Goal: Task Accomplishment & Management: Complete application form

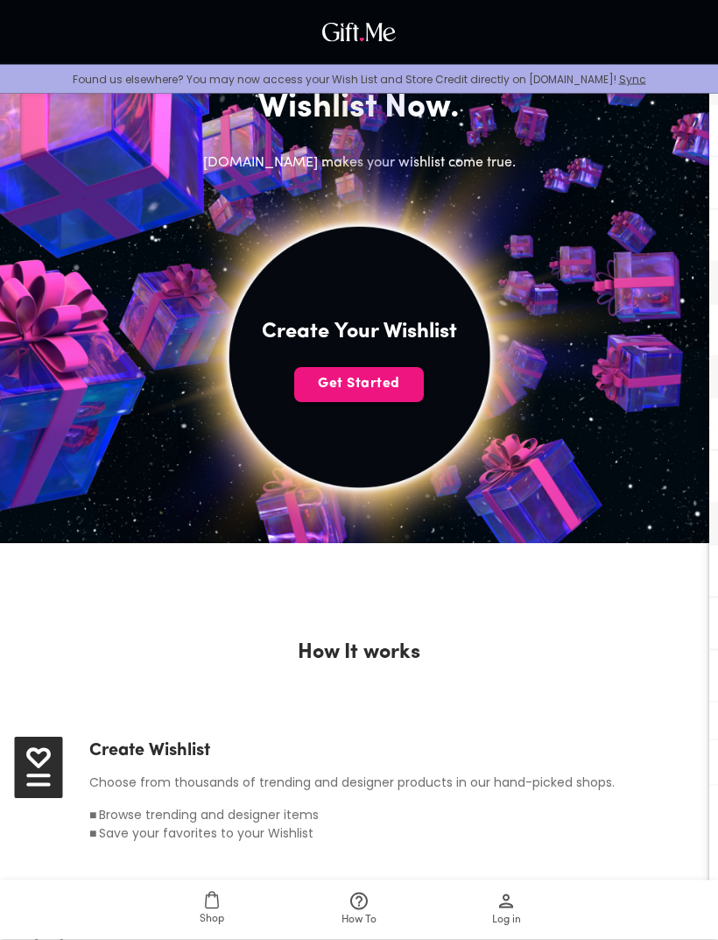
scroll to position [204, 0]
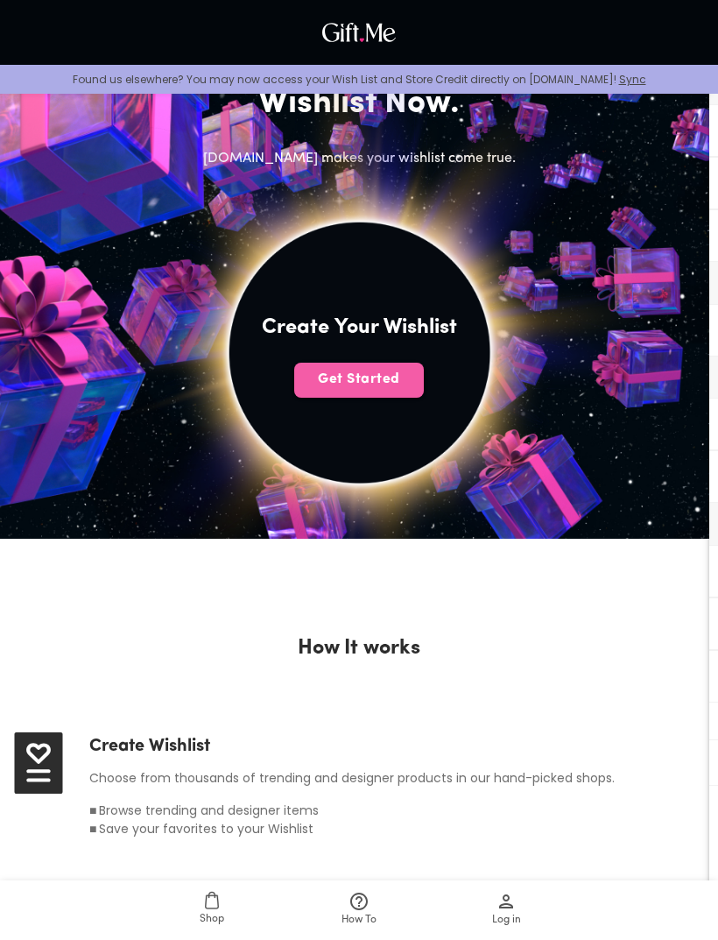
click at [411, 365] on button "Get Started" at bounding box center [359, 380] width 130 height 35
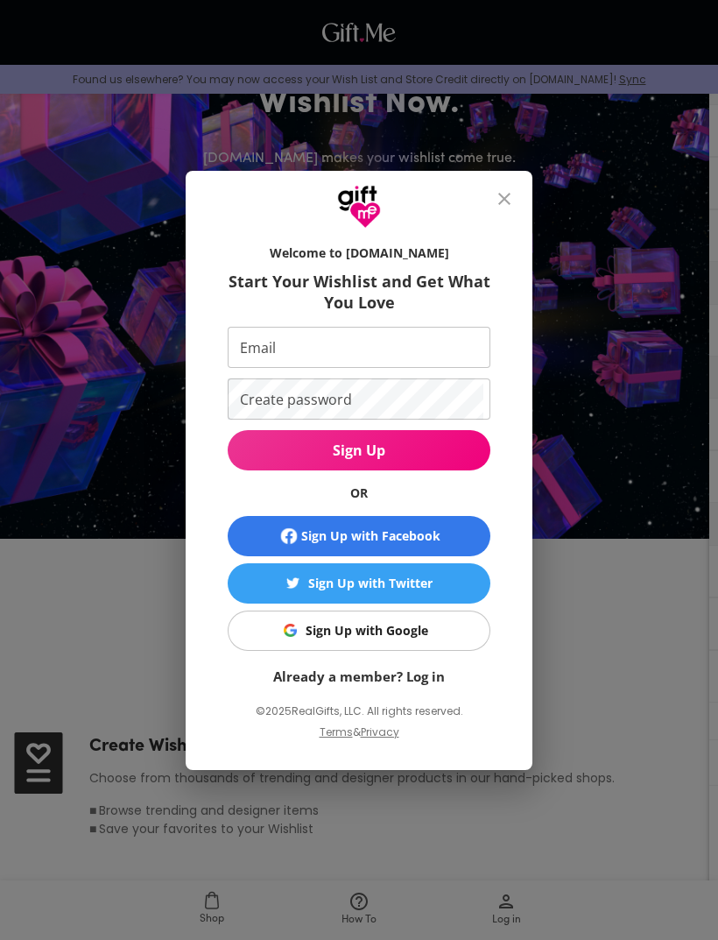
click at [406, 368] on input "Email" at bounding box center [356, 347] width 256 height 41
click at [392, 368] on input "Email" at bounding box center [356, 347] width 256 height 41
click at [397, 368] on input "Email" at bounding box center [356, 347] width 256 height 41
click at [396, 367] on input "Email" at bounding box center [356, 347] width 256 height 41
click at [517, 219] on button "close" at bounding box center [505, 199] width 42 height 42
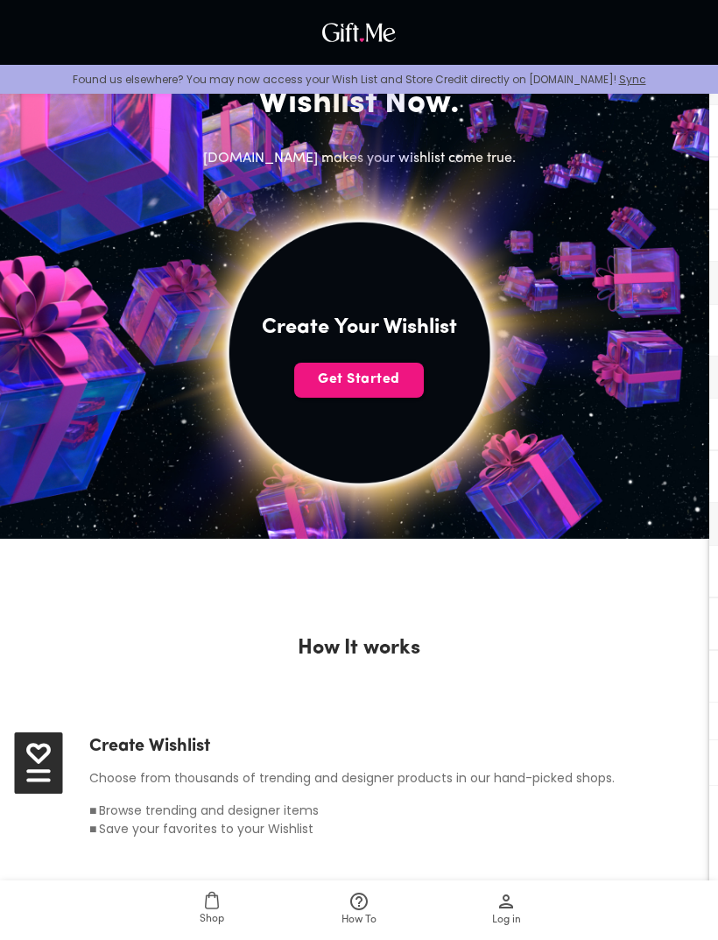
click at [503, 225] on img at bounding box center [359, 352] width 646 height 646
click at [369, 19] on img at bounding box center [359, 32] width 82 height 28
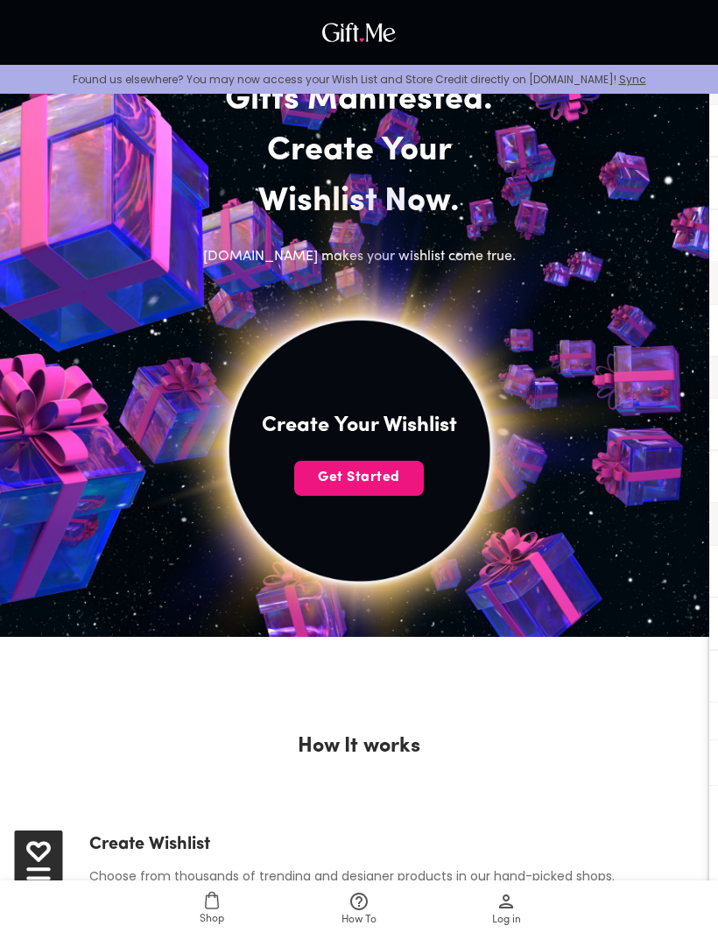
scroll to position [0, 0]
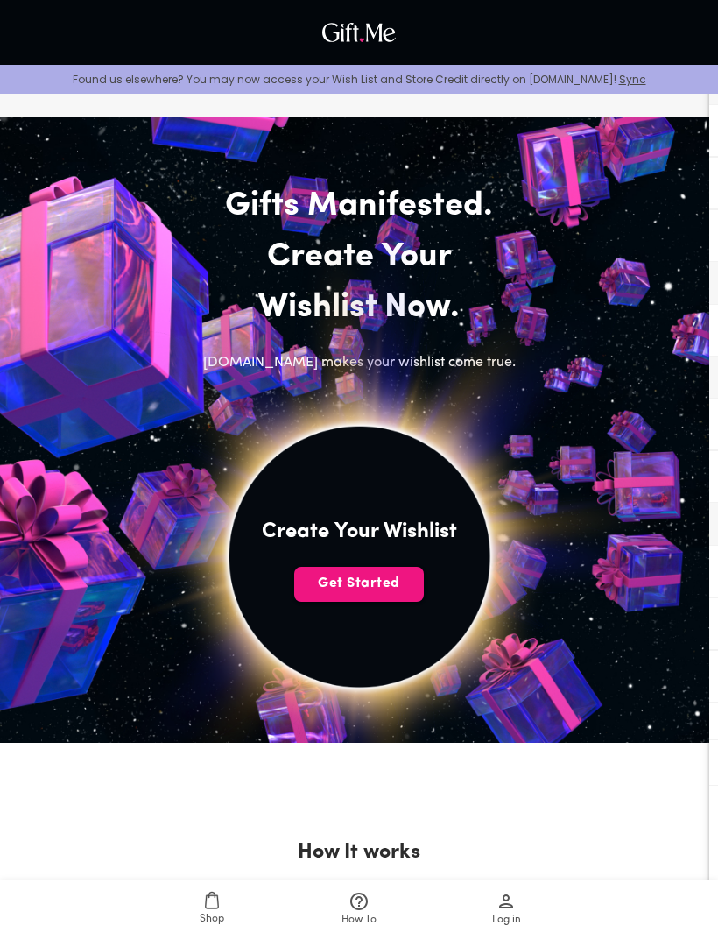
click at [402, 573] on button "Get Started" at bounding box center [359, 584] width 130 height 35
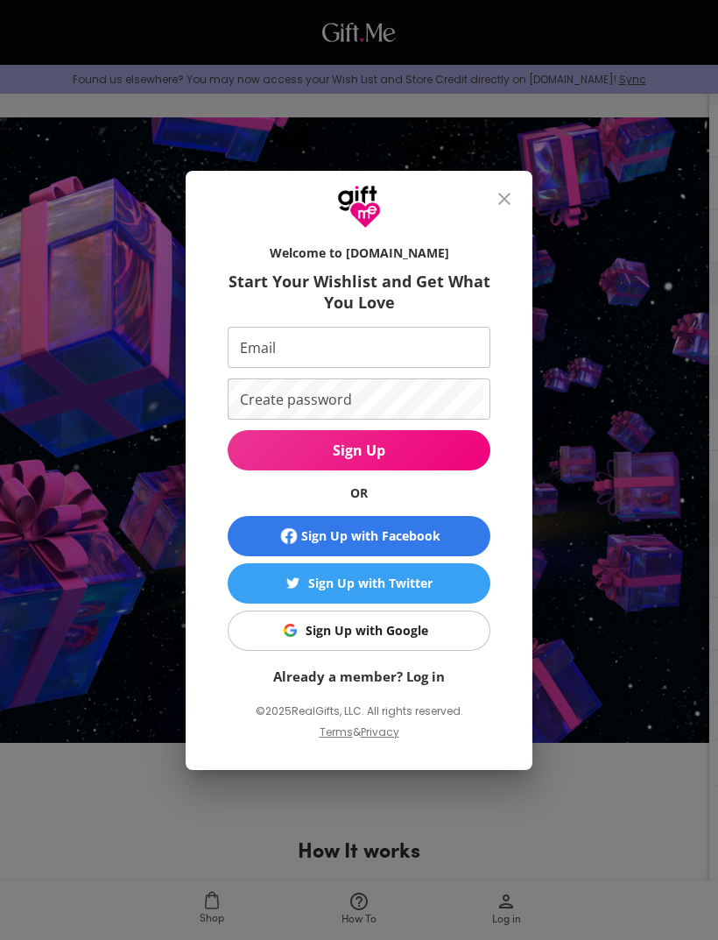
click at [401, 571] on button "Sign Up with Twitter" at bounding box center [359, 583] width 263 height 40
click at [452, 354] on input "Email" at bounding box center [356, 347] width 256 height 41
